Goal: Navigation & Orientation: Find specific page/section

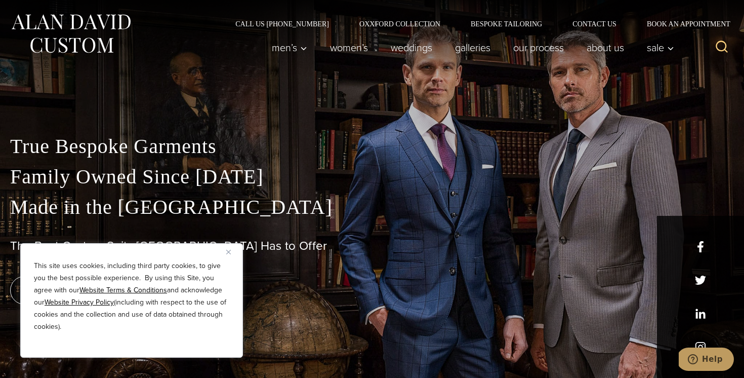
click at [229, 254] on img "Close" at bounding box center [228, 252] width 5 height 5
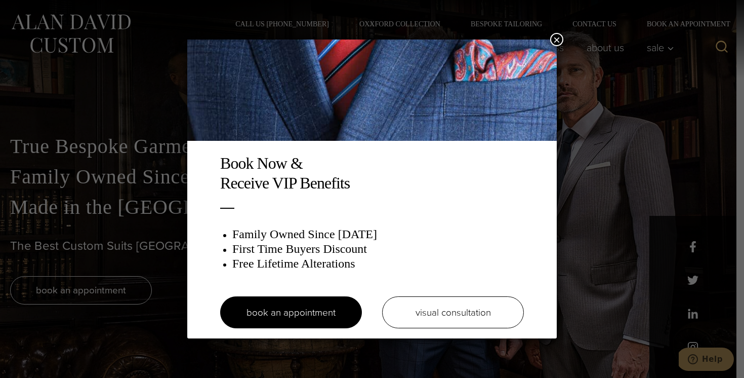
click at [566, 255] on div "Book Now & Receive VIP Benefits Family Owned Since 1913 First Time Buyers Disco…" at bounding box center [372, 189] width 744 height 378
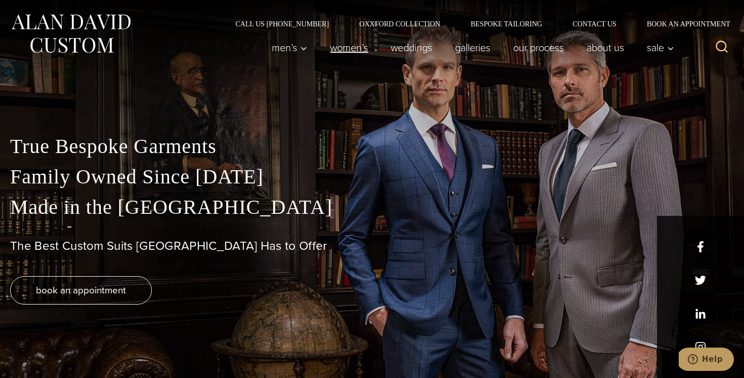
click at [348, 51] on link "Women’s" at bounding box center [349, 47] width 61 height 20
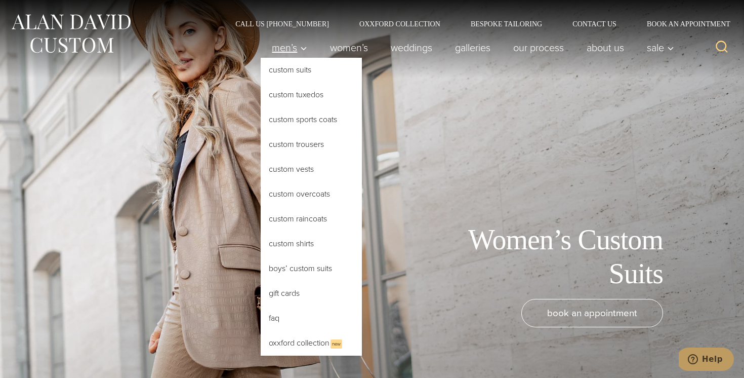
click at [284, 51] on span "Men’s" at bounding box center [289, 48] width 35 height 10
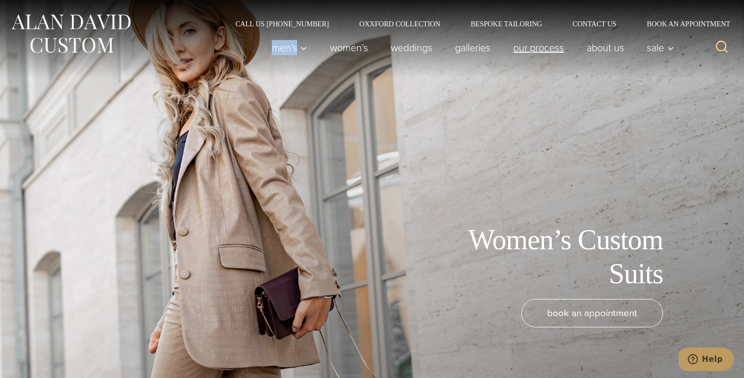
click at [534, 47] on link "Our Process" at bounding box center [538, 47] width 73 height 20
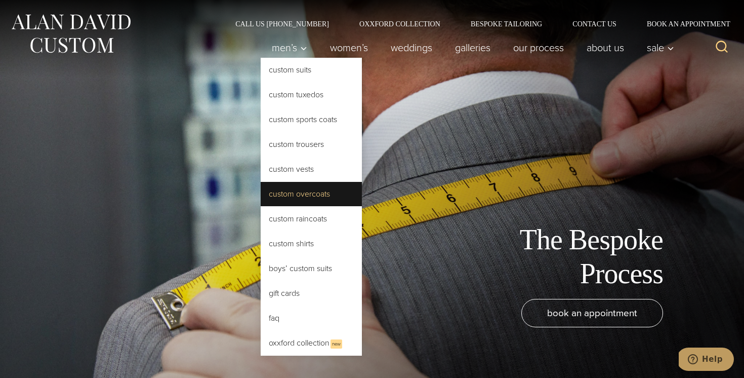
click at [316, 196] on link "Custom Overcoats" at bounding box center [311, 194] width 101 height 24
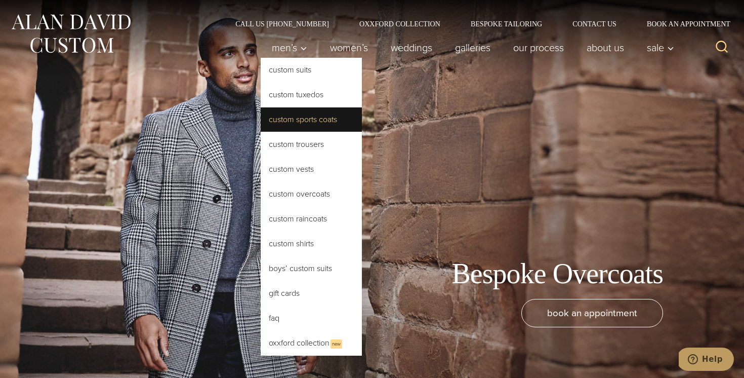
click at [302, 118] on link "Custom Sports Coats" at bounding box center [311, 119] width 101 height 24
